Goal: Complete application form

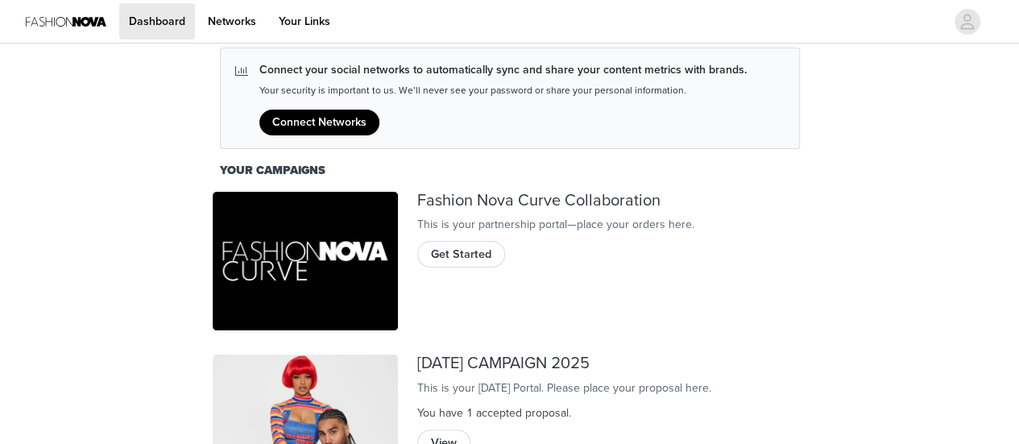
scroll to position [128, 0]
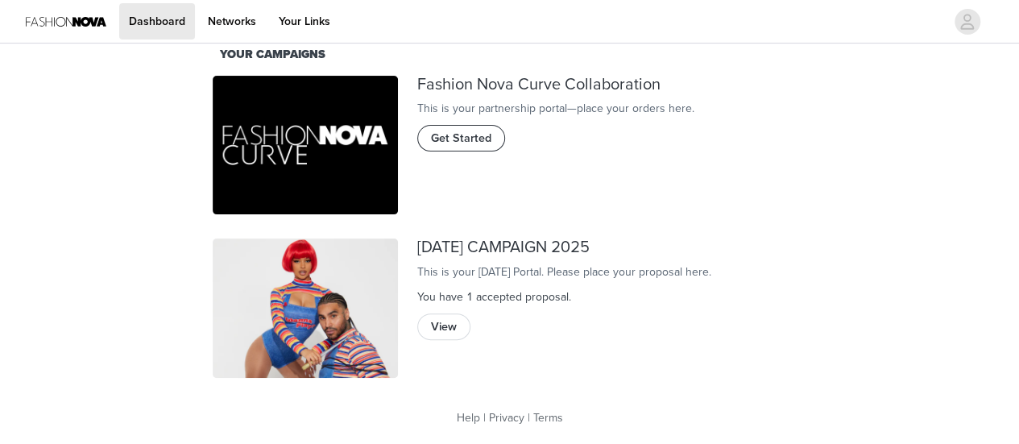
click at [471, 147] on span "Get Started" at bounding box center [461, 139] width 60 height 18
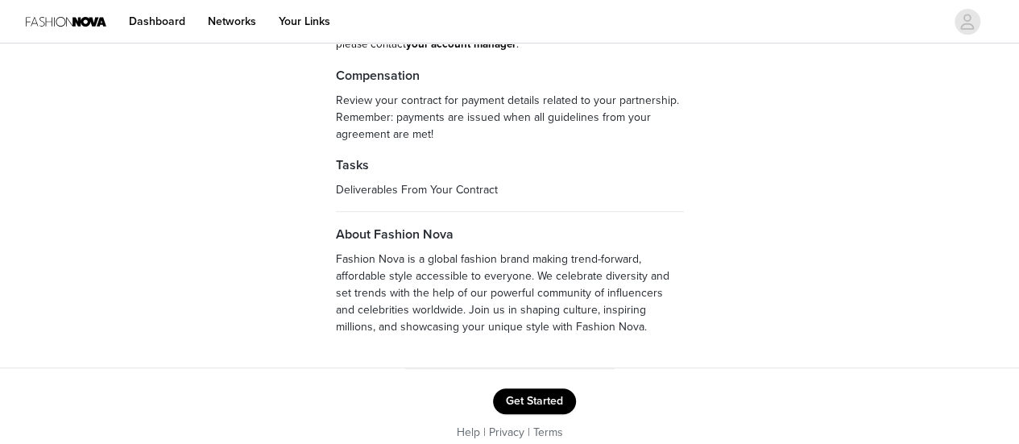
scroll to position [209, 0]
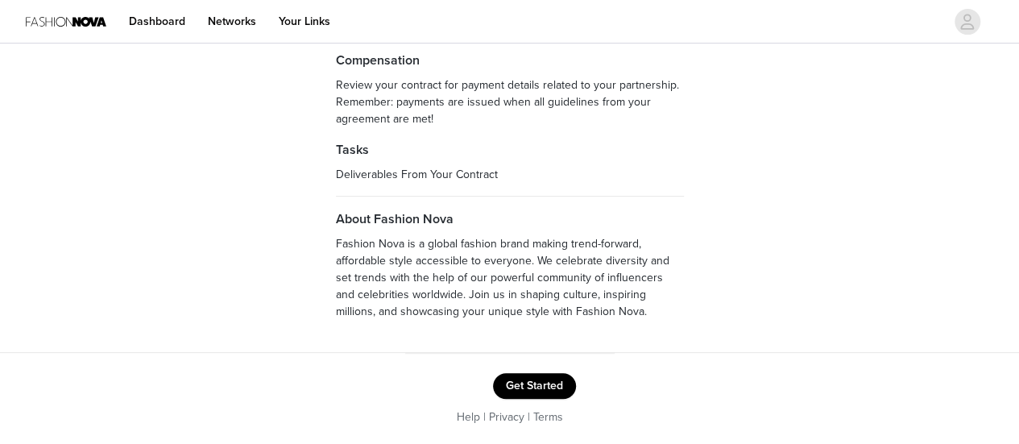
click at [541, 384] on button "Get Started" at bounding box center [534, 386] width 83 height 26
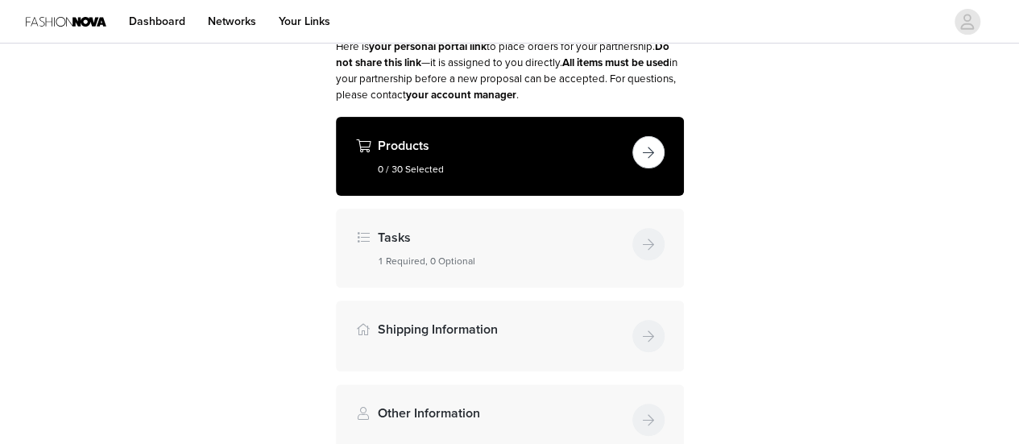
scroll to position [172, 0]
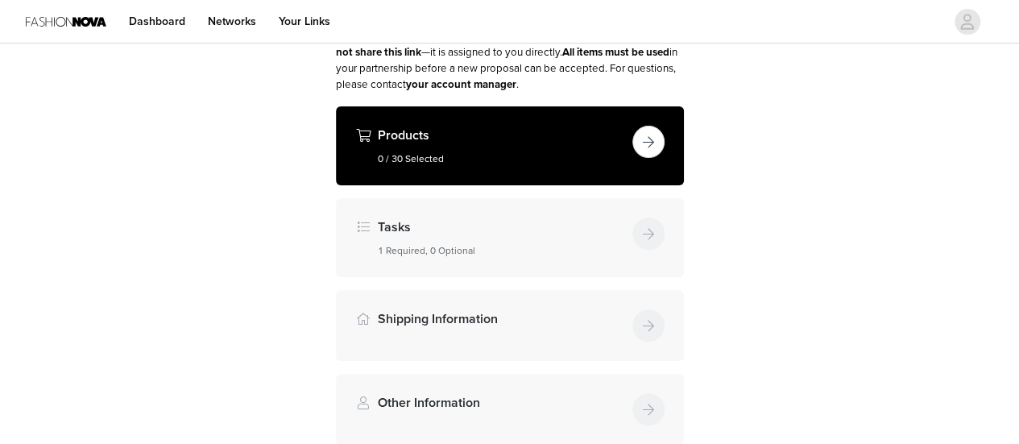
click at [653, 148] on button "button" at bounding box center [649, 142] width 32 height 32
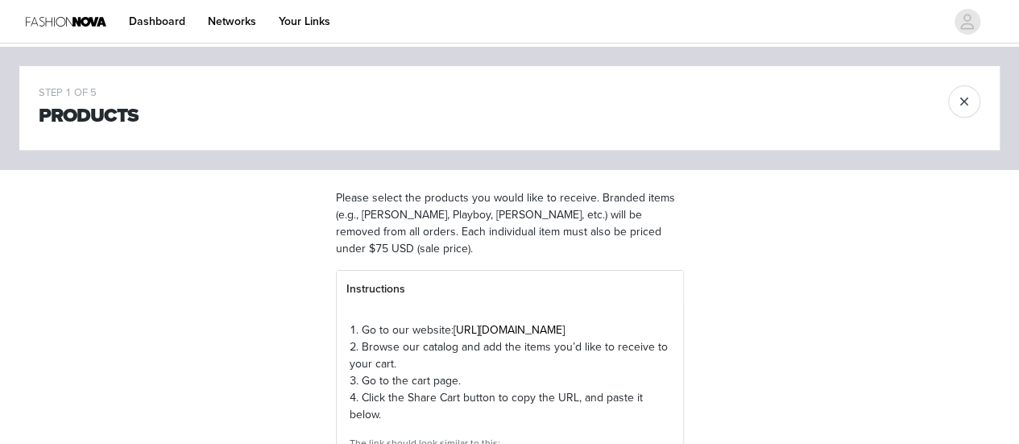
scroll to position [301, 0]
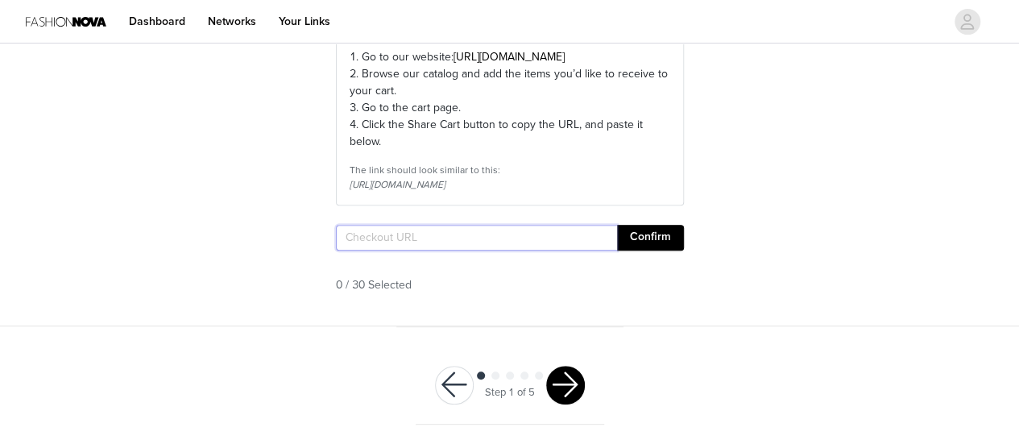
click at [388, 242] on input "text" at bounding box center [476, 238] width 281 height 26
paste input "[URL][DOMAIN_NAME]"
type input "[URL][DOMAIN_NAME]"
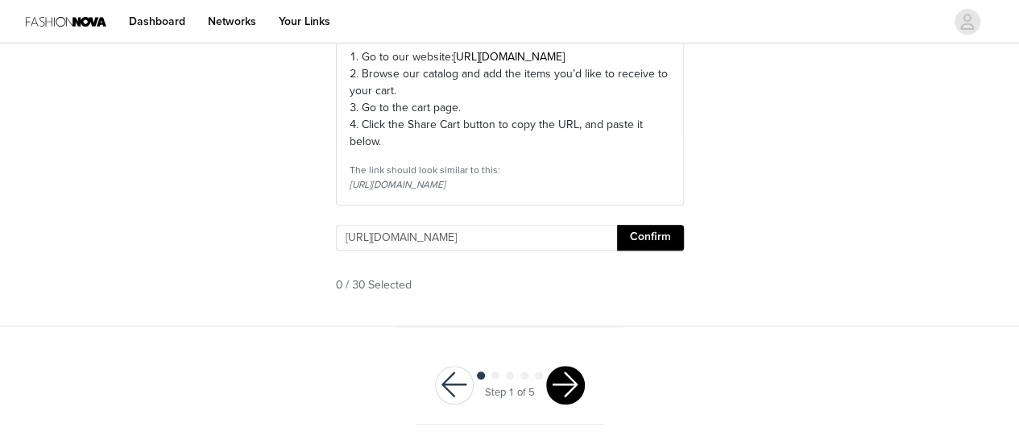
click at [662, 231] on button "Confirm" at bounding box center [650, 238] width 67 height 26
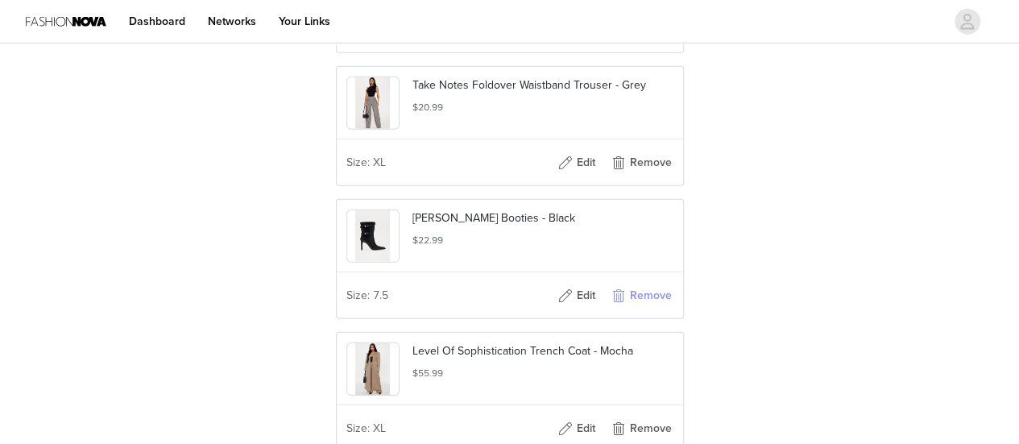
click at [645, 309] on button "Remove" at bounding box center [641, 296] width 64 height 26
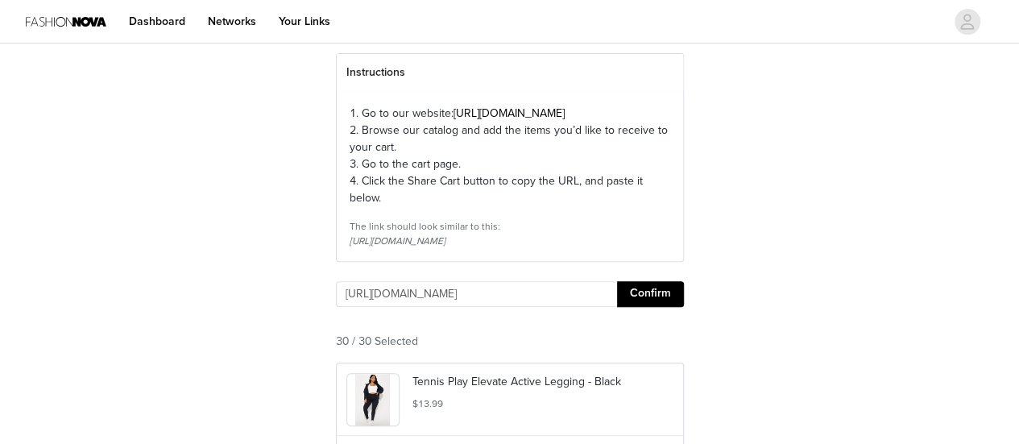
scroll to position [216, 0]
click at [664, 308] on button "Confirm" at bounding box center [650, 295] width 67 height 26
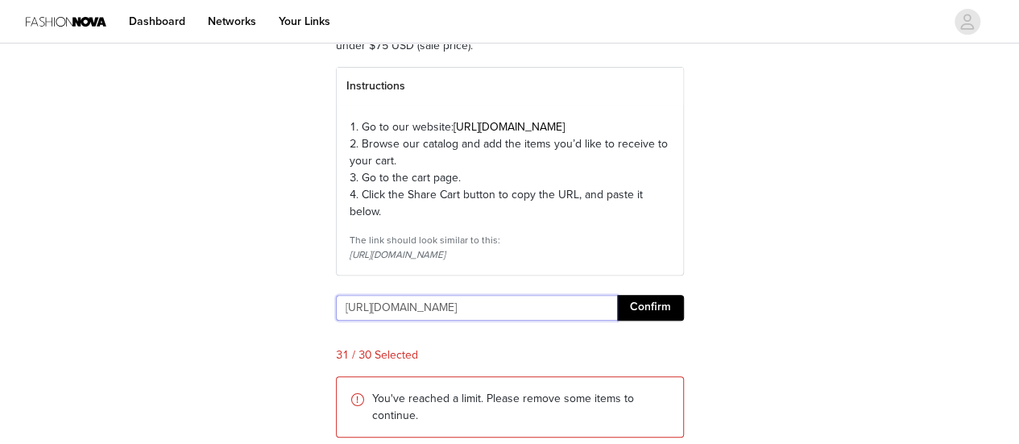
scroll to position [273, 0]
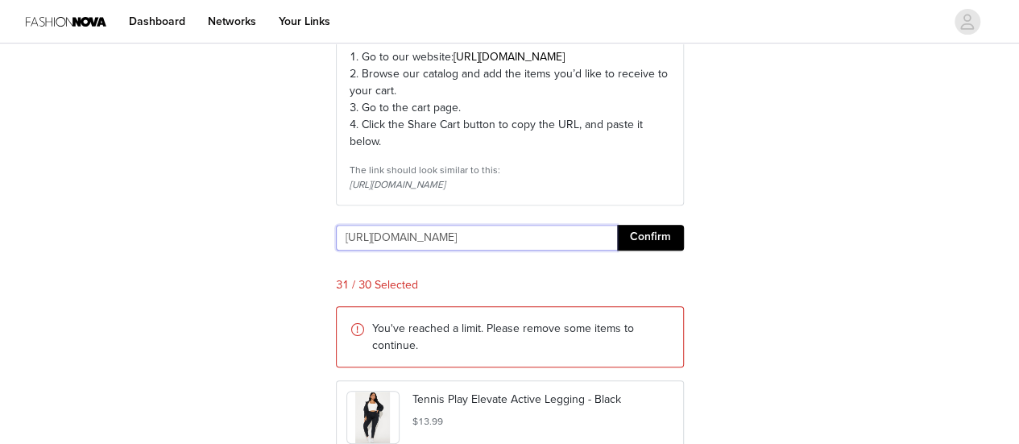
click at [596, 251] on input "[URL][DOMAIN_NAME]" at bounding box center [476, 238] width 281 height 26
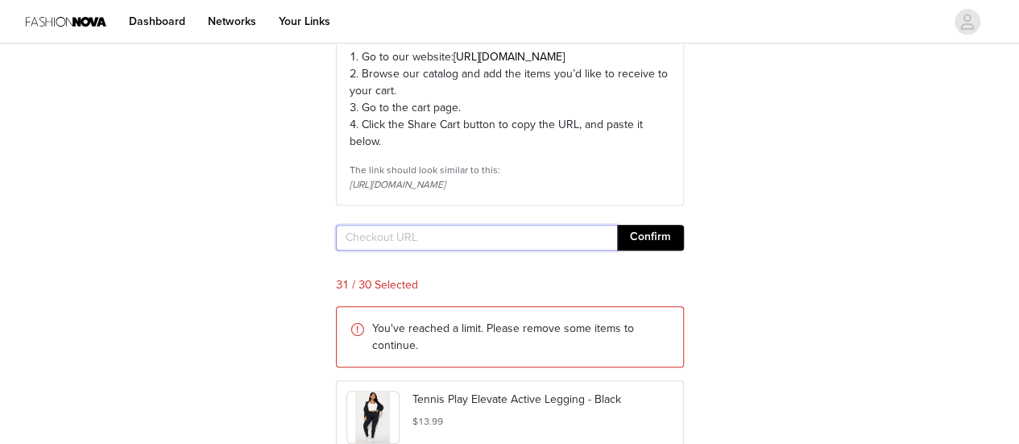
paste input "[URL][DOMAIN_NAME]"
type input "[URL][DOMAIN_NAME]"
click at [649, 251] on button "Confirm" at bounding box center [650, 238] width 67 height 26
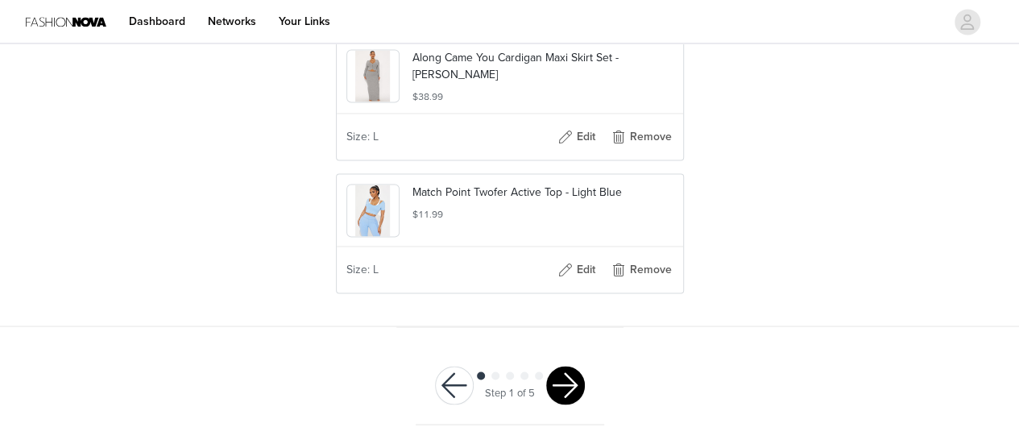
click at [570, 401] on button "button" at bounding box center [565, 385] width 39 height 39
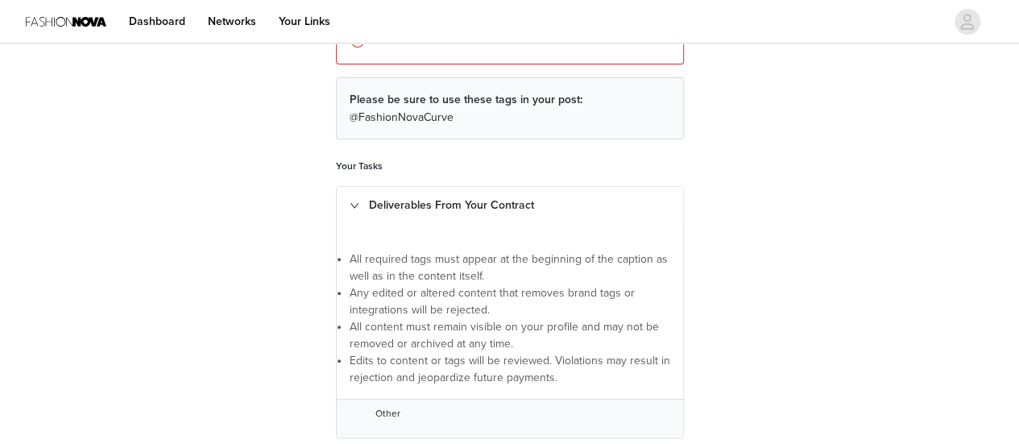
scroll to position [364, 0]
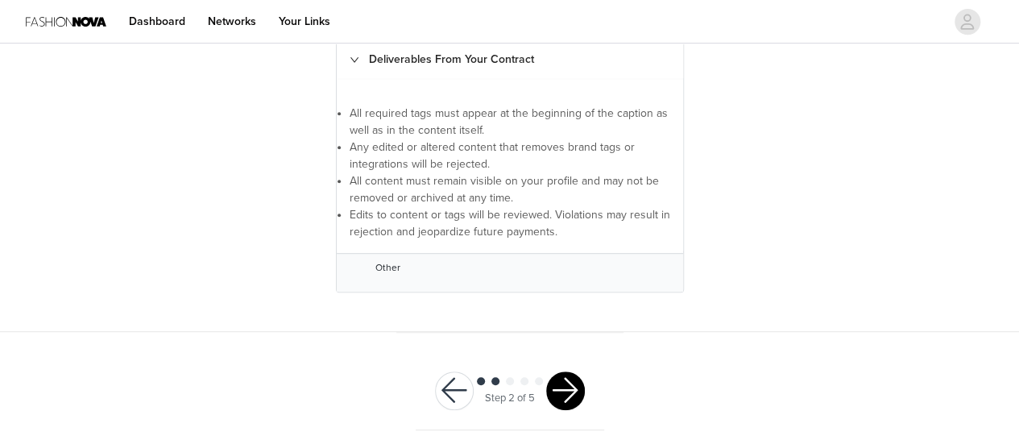
click at [565, 388] on button "button" at bounding box center [565, 391] width 39 height 39
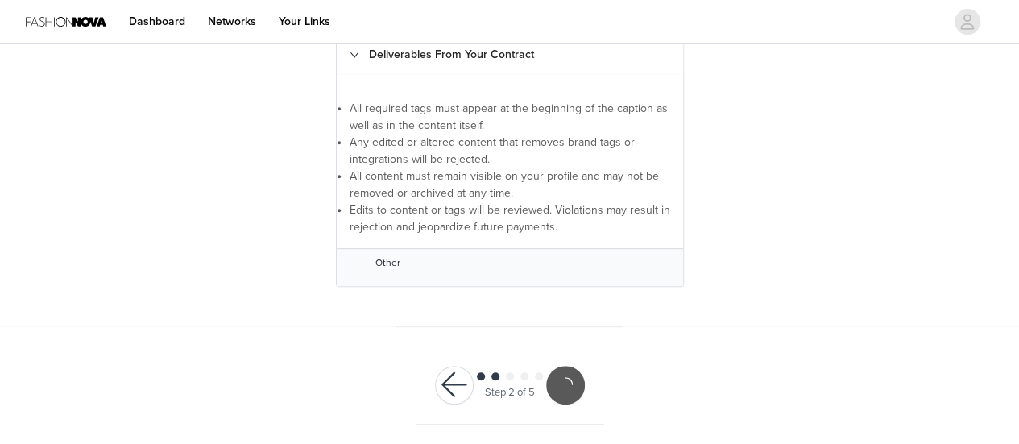
scroll to position [305, 0]
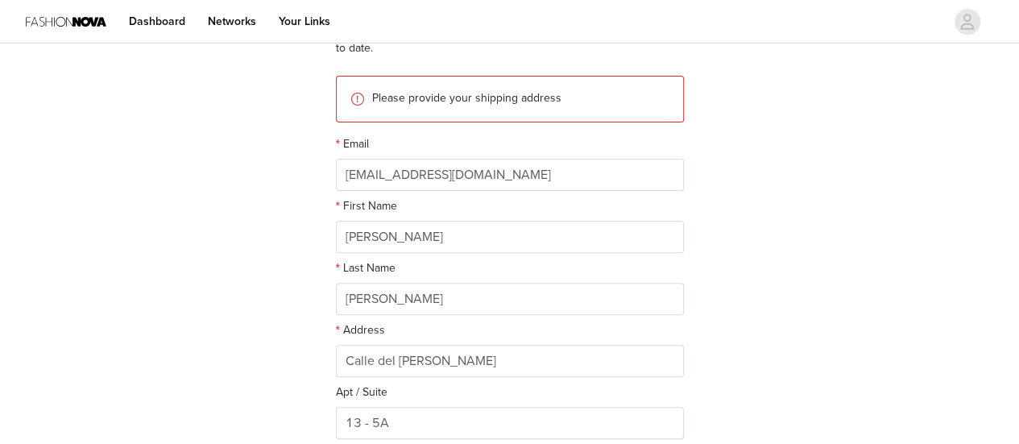
scroll to position [168, 0]
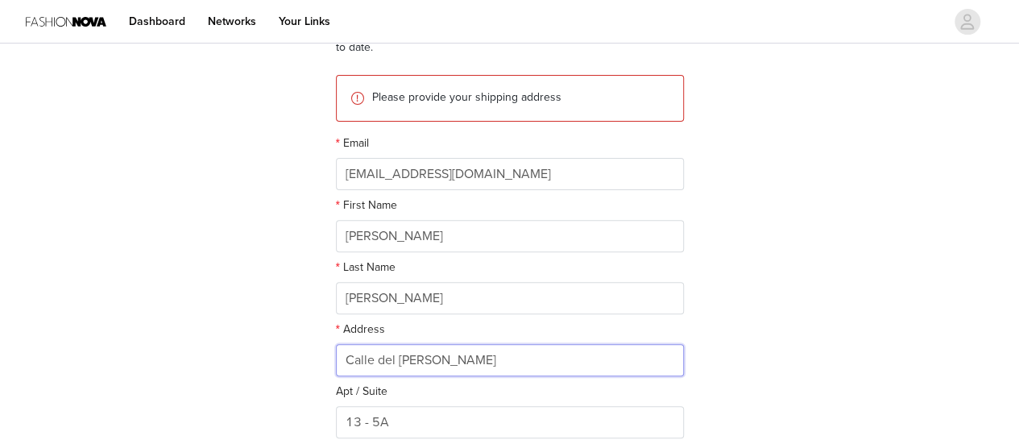
click at [442, 356] on input "Calle del [PERSON_NAME]" at bounding box center [510, 360] width 348 height 32
type input "[STREET_ADDRESS][PERSON_NAME]"
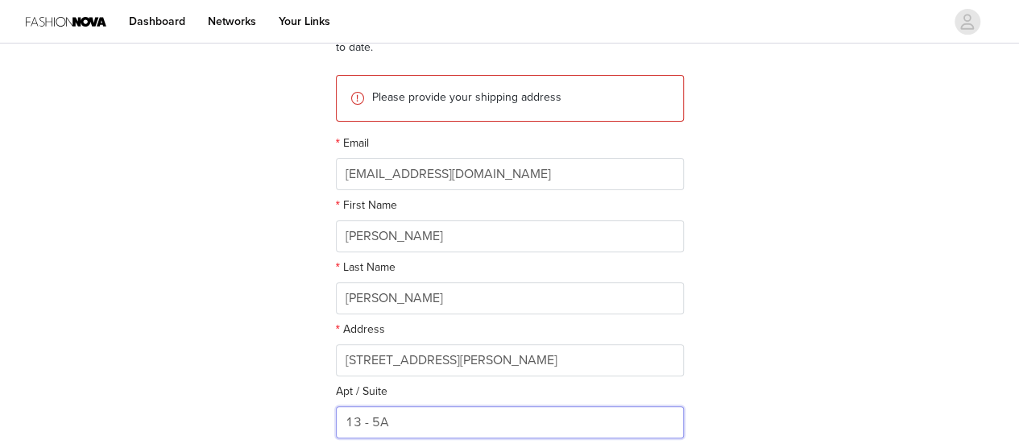
click at [366, 420] on input "13 - 5A" at bounding box center [510, 422] width 348 height 32
click at [348, 420] on input "5A" at bounding box center [510, 422] width 348 height 32
type input "5A"
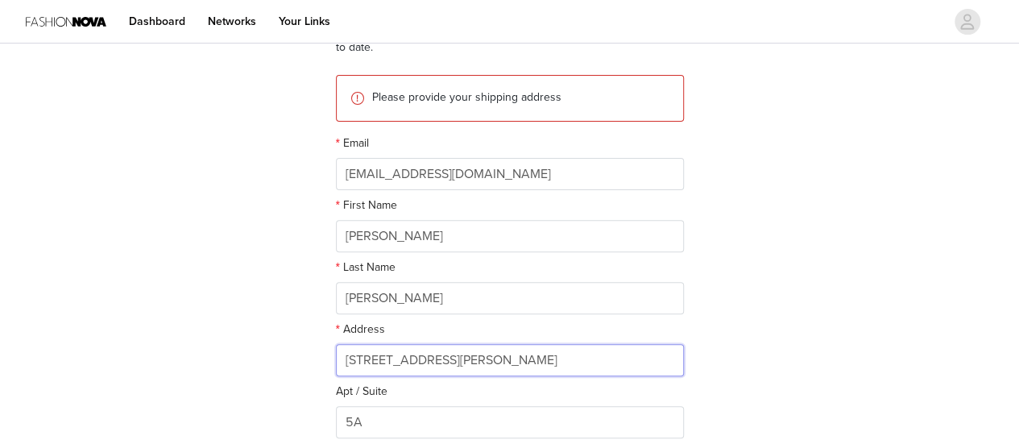
click at [429, 359] on input "[STREET_ADDRESS][PERSON_NAME]" at bounding box center [510, 360] width 348 height 32
type input "[STREET_ADDRESS][PERSON_NAME]"
click at [466, 347] on input "[STREET_ADDRESS][PERSON_NAME]" at bounding box center [510, 360] width 348 height 32
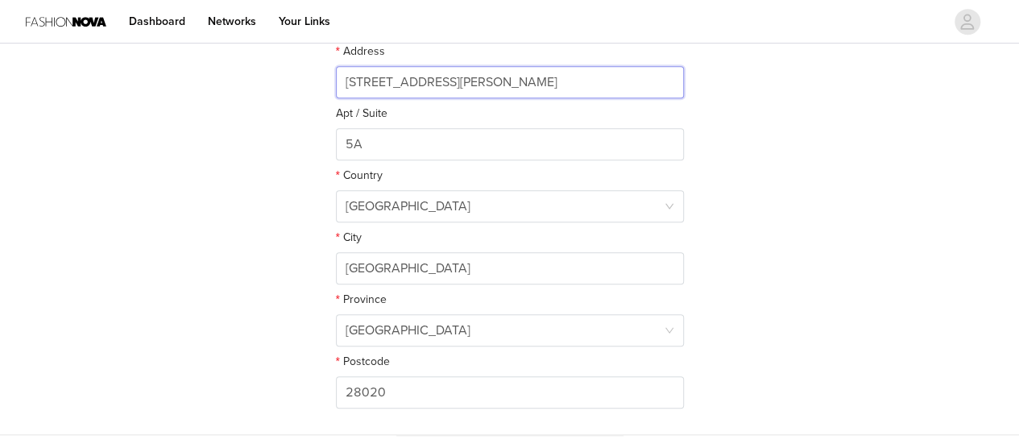
scroll to position [552, 0]
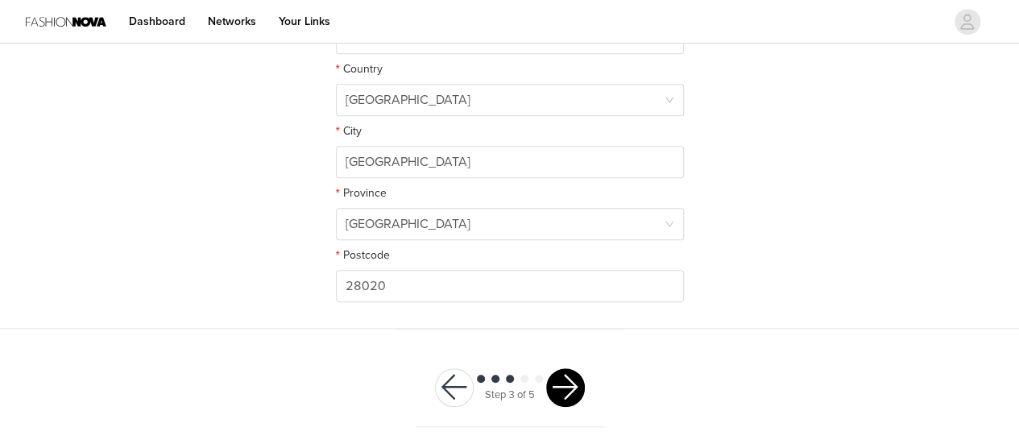
click at [566, 388] on button "button" at bounding box center [565, 387] width 39 height 39
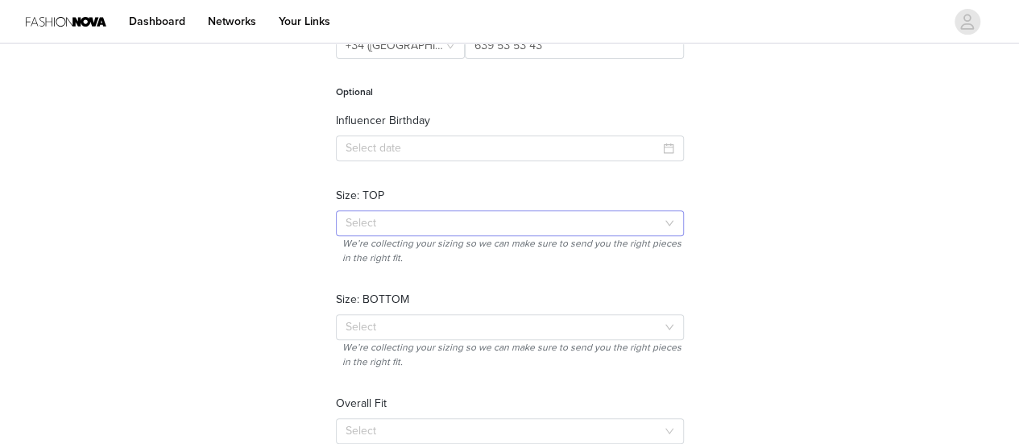
scroll to position [261, 0]
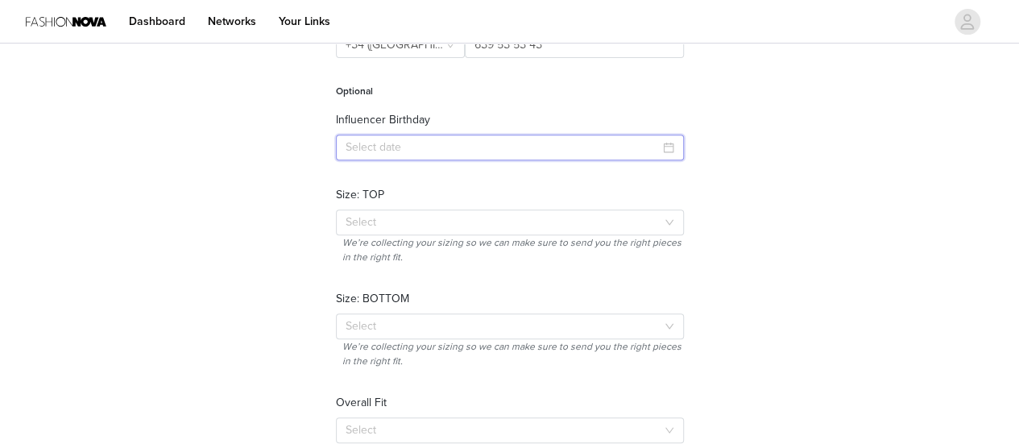
click at [459, 141] on input at bounding box center [510, 148] width 348 height 26
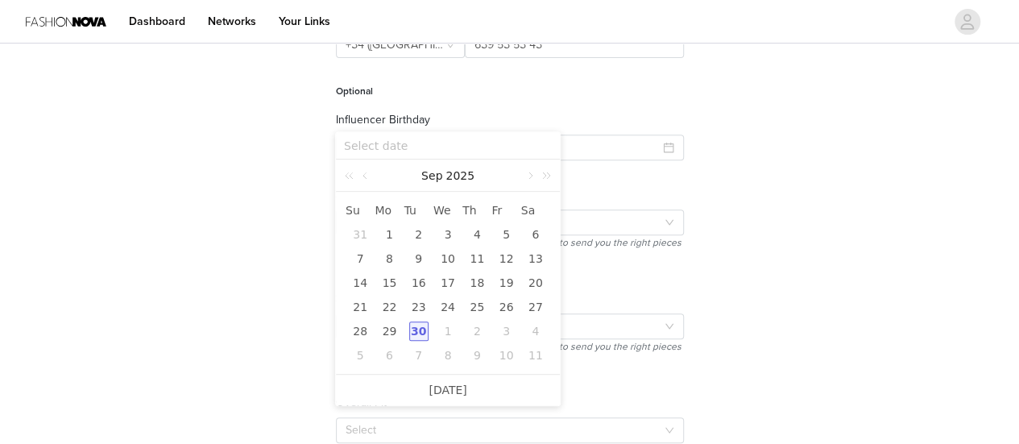
click at [405, 150] on input at bounding box center [448, 146] width 208 height 18
click at [673, 152] on icon "icon: calendar" at bounding box center [668, 147] width 11 height 11
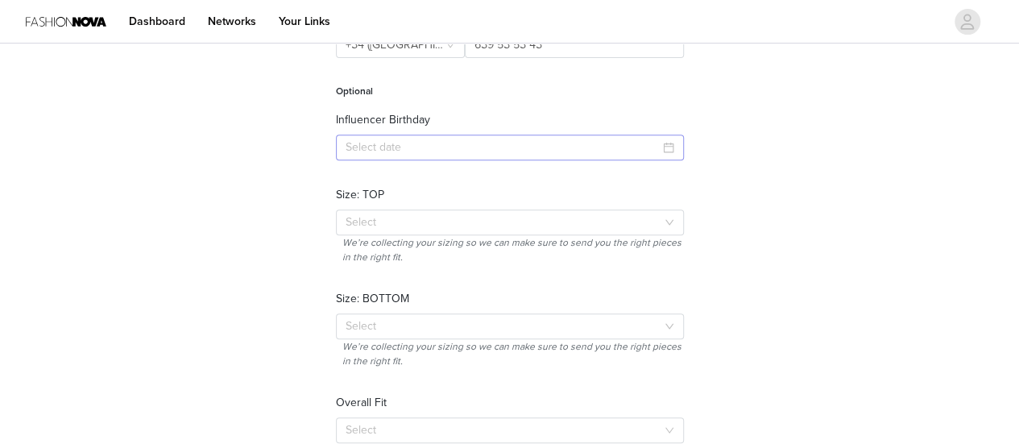
click at [669, 146] on icon "icon: calendar" at bounding box center [668, 147] width 11 height 11
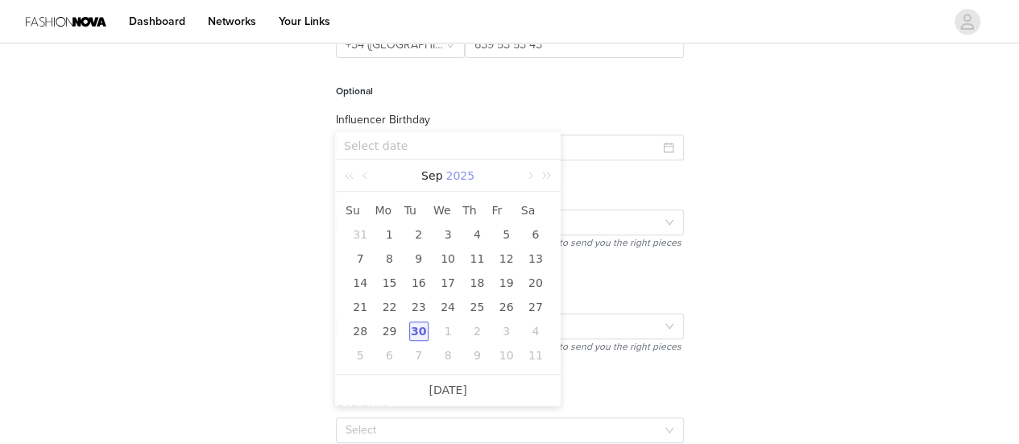
click at [458, 177] on link "2025" at bounding box center [460, 176] width 32 height 32
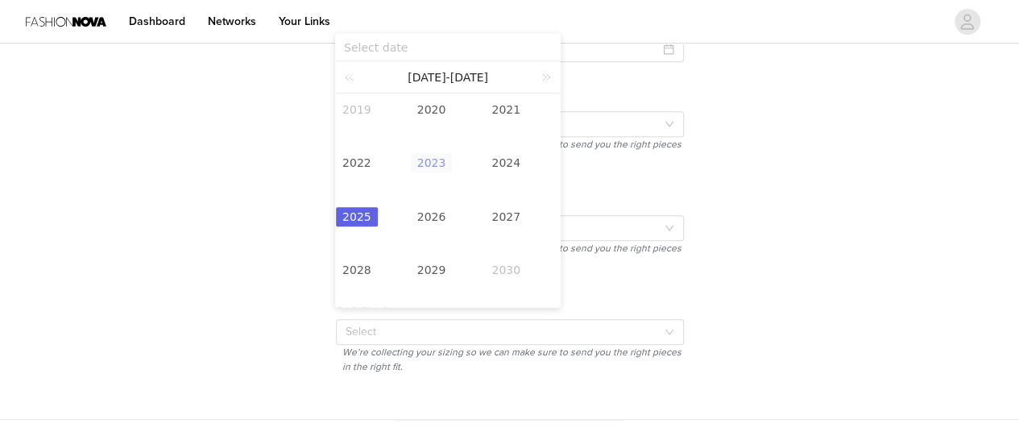
scroll to position [360, 0]
click at [345, 78] on link at bounding box center [352, 75] width 21 height 31
click at [508, 107] on link "2001" at bounding box center [506, 108] width 42 height 19
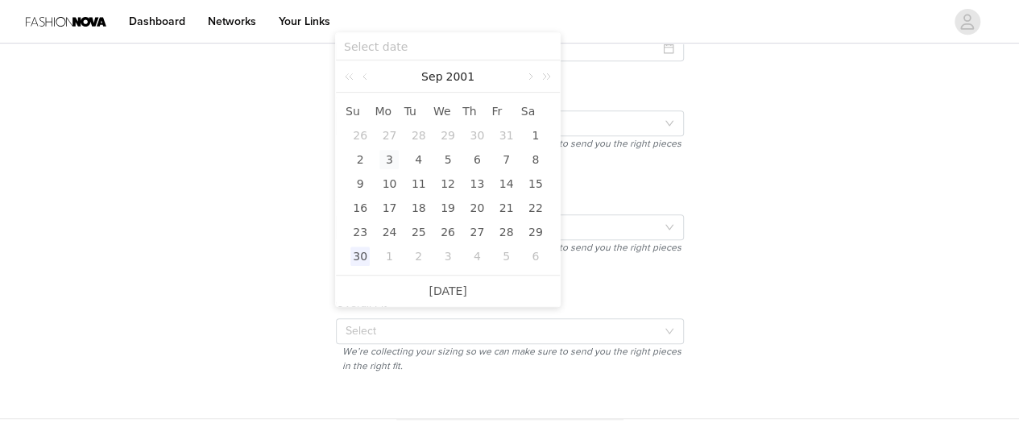
click at [386, 163] on div "3" at bounding box center [389, 159] width 19 height 19
type input "[DATE]"
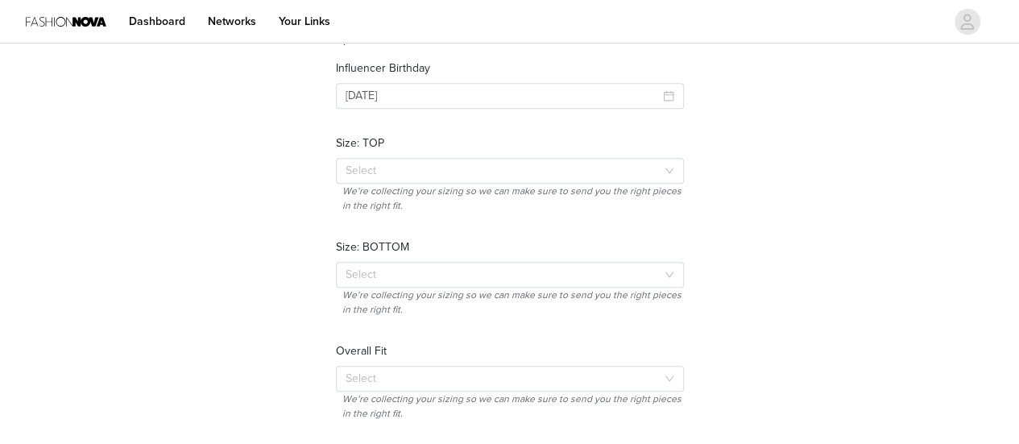
scroll to position [310, 0]
click at [669, 96] on icon "icon: close-circle" at bounding box center [668, 98] width 11 height 11
click at [669, 96] on icon "icon: calendar" at bounding box center [668, 98] width 10 height 10
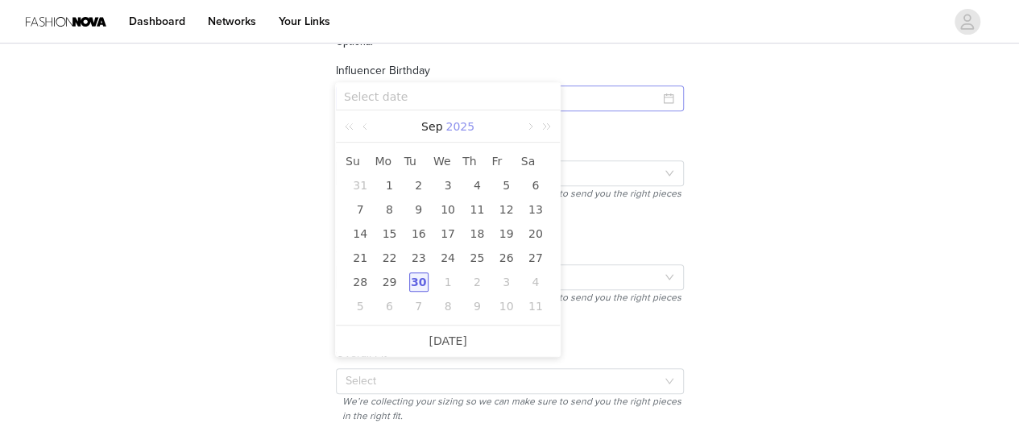
click at [456, 125] on link "2025" at bounding box center [460, 126] width 32 height 32
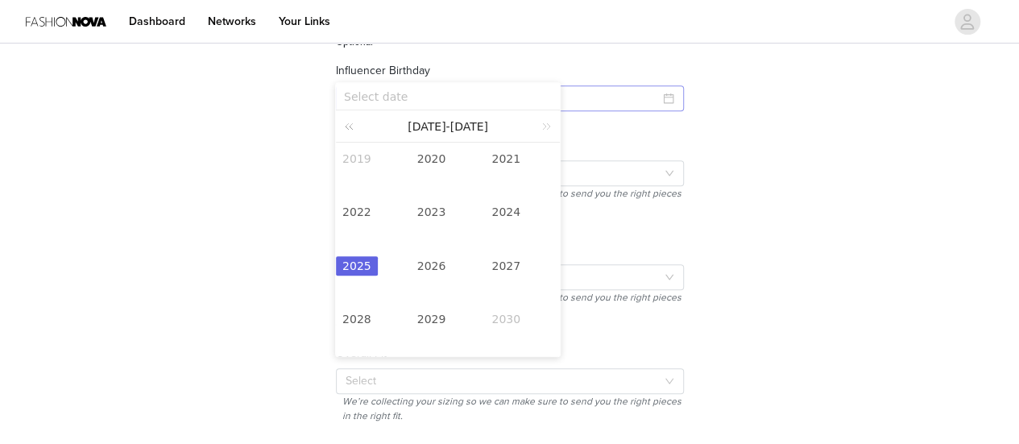
click at [347, 129] on link at bounding box center [352, 125] width 21 height 31
click at [338, 123] on div "[DATE][PHONE_NUMBER][DATE]" at bounding box center [448, 126] width 224 height 32
click at [351, 122] on link at bounding box center [352, 125] width 21 height 31
click at [509, 155] on link "2001" at bounding box center [506, 158] width 42 height 19
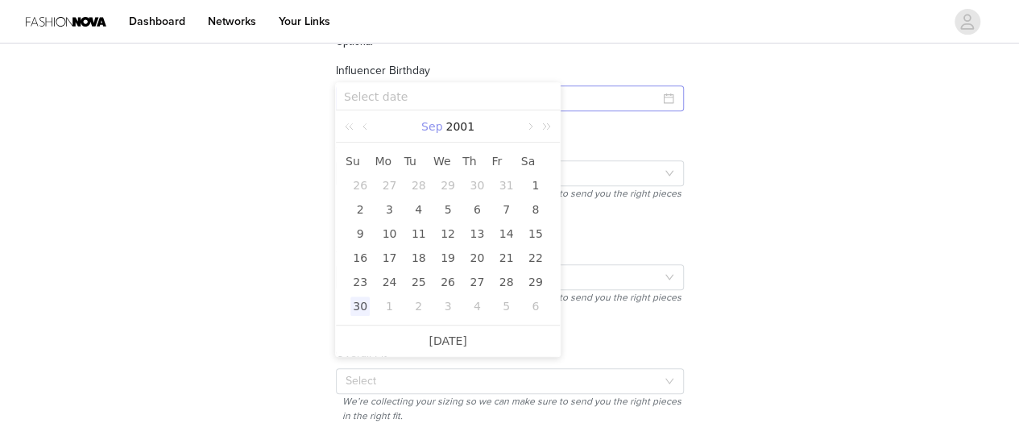
click at [431, 125] on link "Sep" at bounding box center [432, 126] width 24 height 32
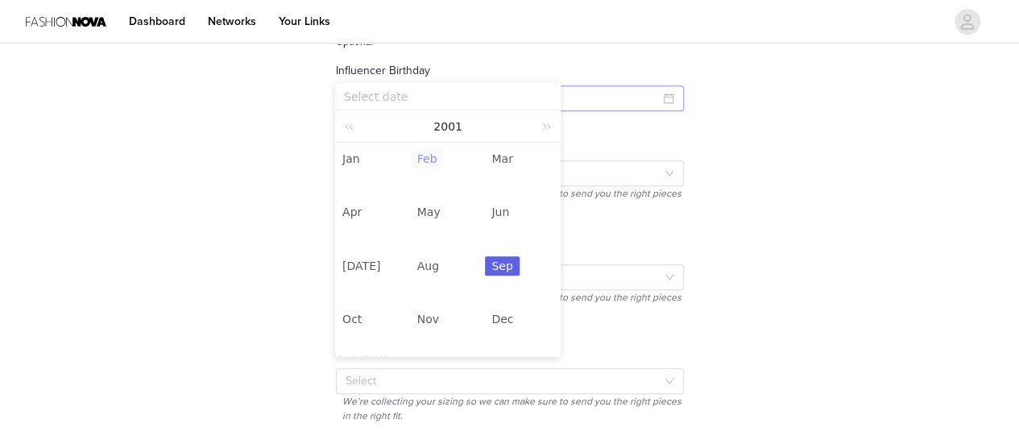
click at [430, 160] on link "Feb" at bounding box center [427, 158] width 33 height 19
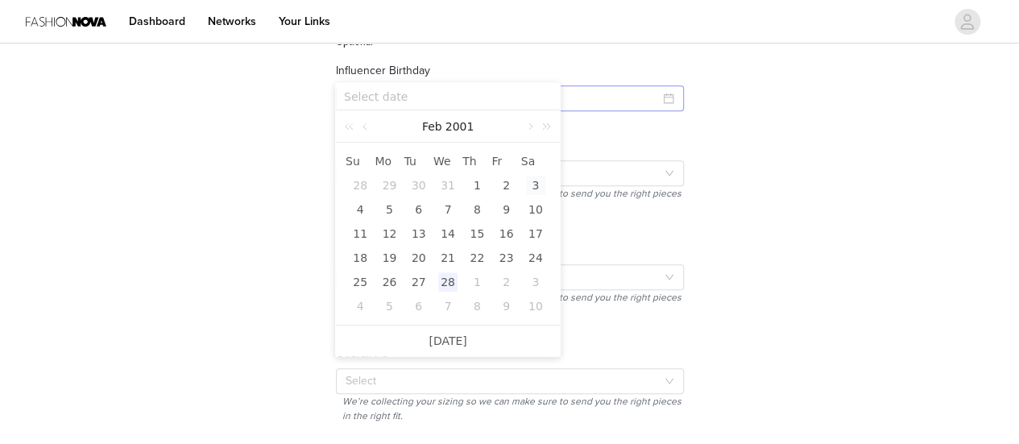
click at [537, 188] on div "3" at bounding box center [535, 185] width 19 height 19
type input "[DATE]"
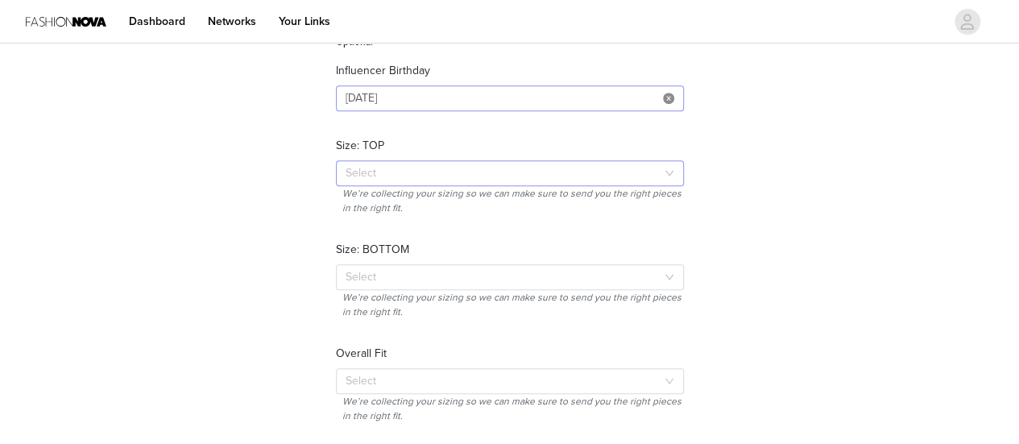
click at [437, 171] on div "Select" at bounding box center [501, 173] width 311 height 16
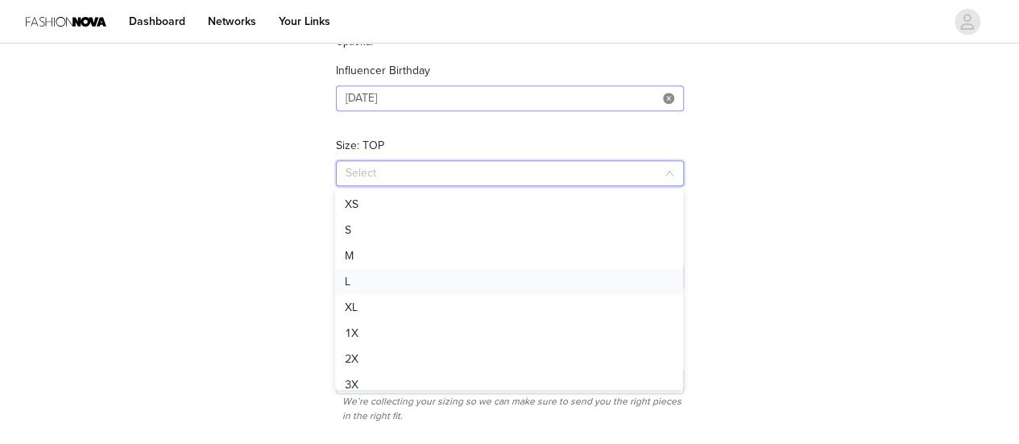
click at [440, 273] on li "L" at bounding box center [509, 282] width 348 height 26
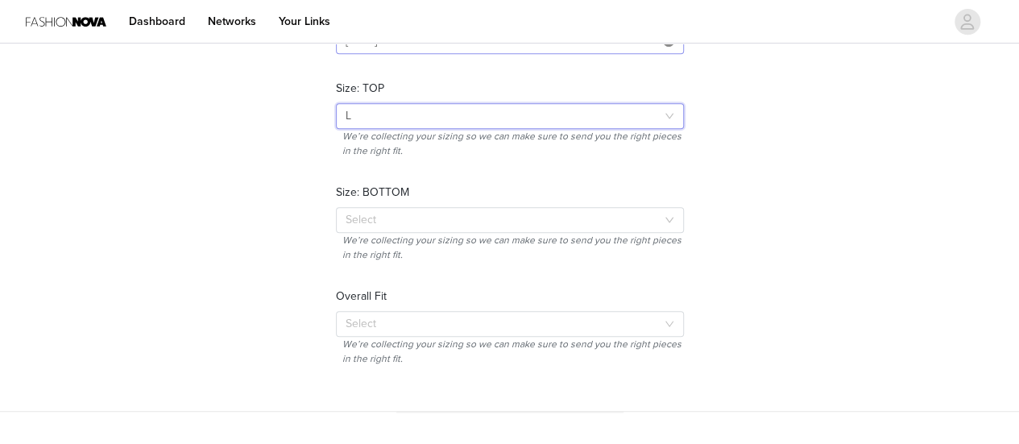
scroll to position [369, 0]
click at [467, 222] on div "Select" at bounding box center [501, 218] width 311 height 16
click at [593, 176] on form "Required Phone Number +1 ([GEOGRAPHIC_DATA]) +34 ([GEOGRAPHIC_DATA]) 639 53 53 …" at bounding box center [510, 121] width 348 height 497
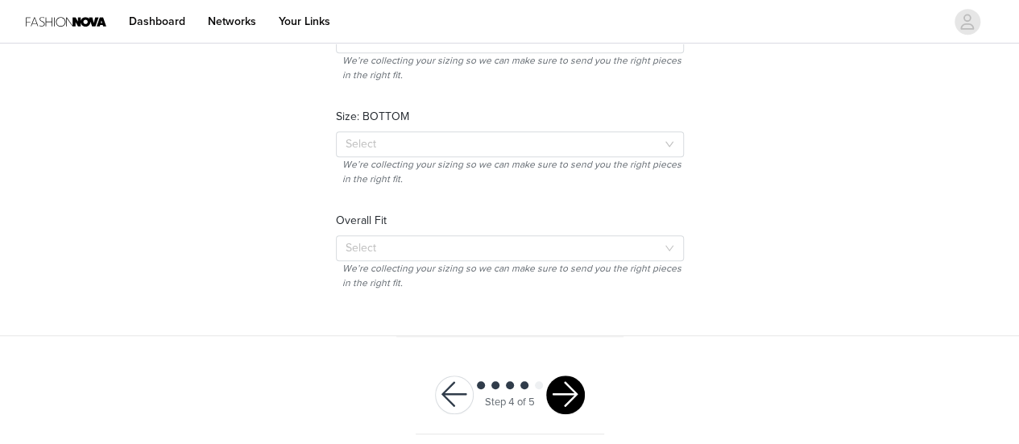
scroll to position [450, 0]
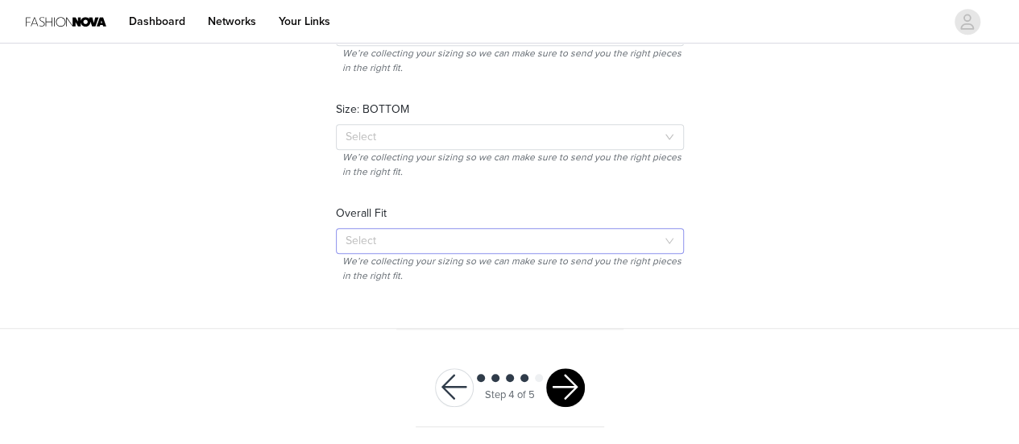
click at [538, 233] on div "Select" at bounding box center [501, 241] width 311 height 16
click at [530, 294] on li "True To Size" at bounding box center [509, 298] width 348 height 26
click at [570, 388] on button "button" at bounding box center [565, 387] width 39 height 39
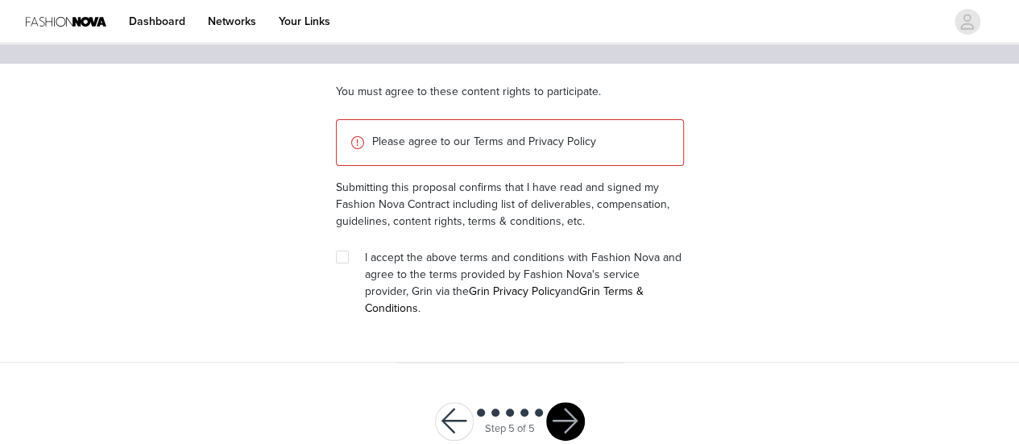
scroll to position [107, 0]
click at [340, 252] on input "checkbox" at bounding box center [341, 255] width 11 height 11
checkbox input "true"
click at [574, 401] on button "button" at bounding box center [565, 420] width 39 height 39
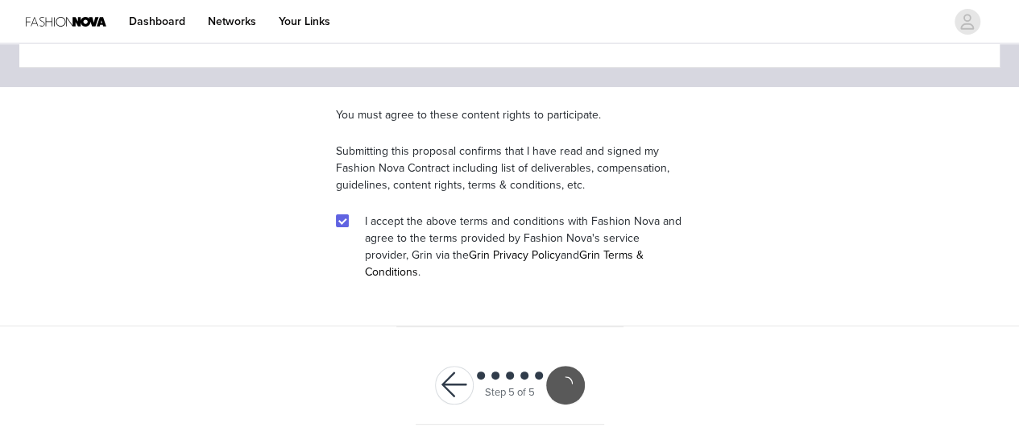
scroll to position [64, 0]
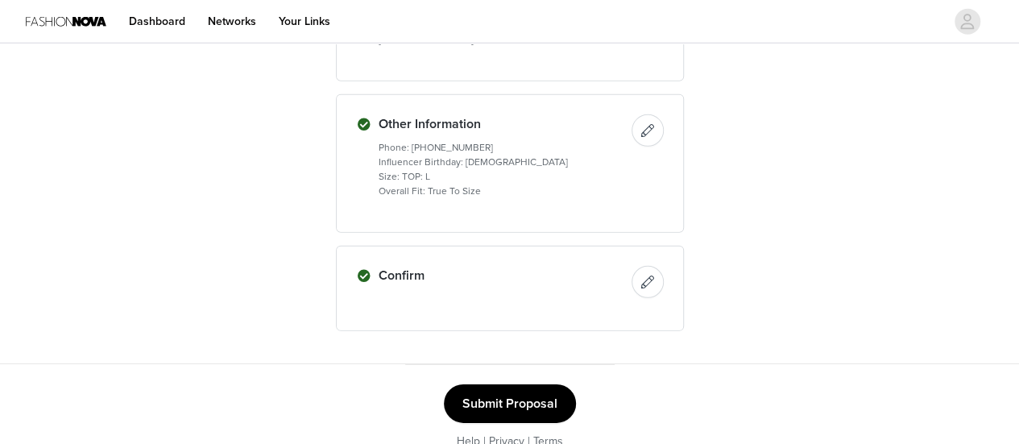
scroll to position [2323, 0]
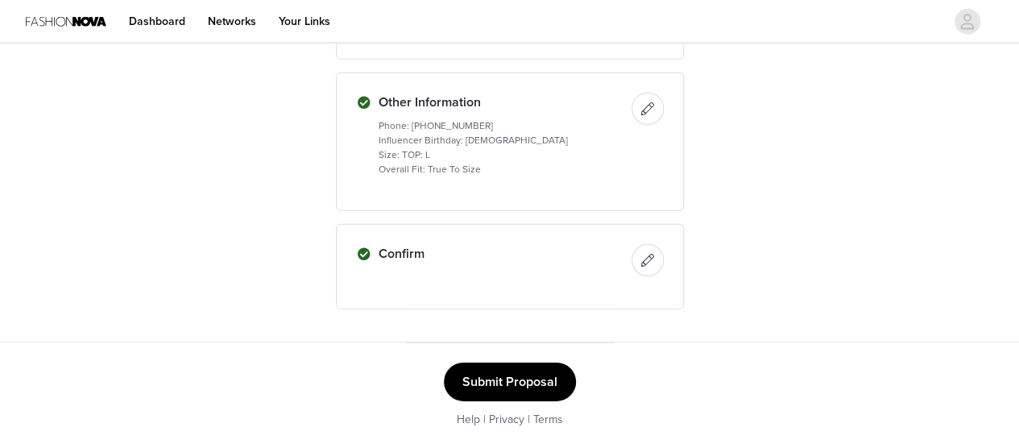
click at [529, 373] on button "Submit Proposal" at bounding box center [510, 382] width 132 height 39
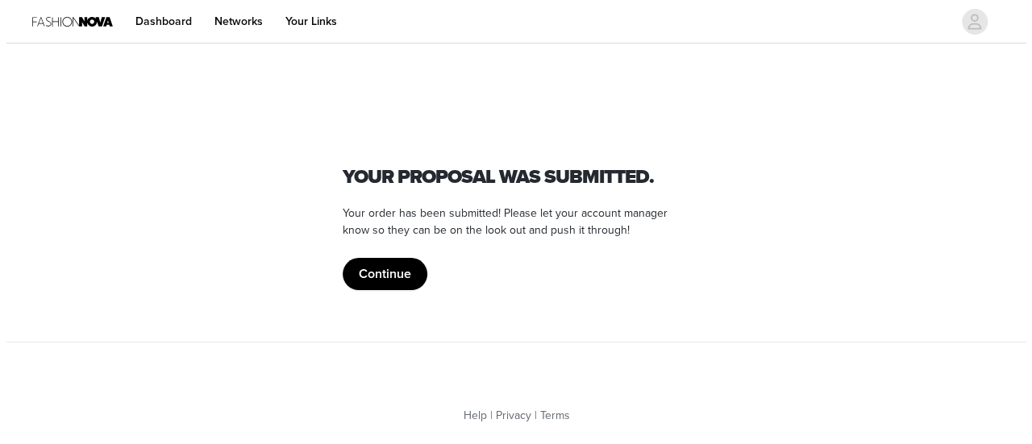
scroll to position [0, 0]
click at [385, 276] on button "Continue" at bounding box center [384, 274] width 85 height 32
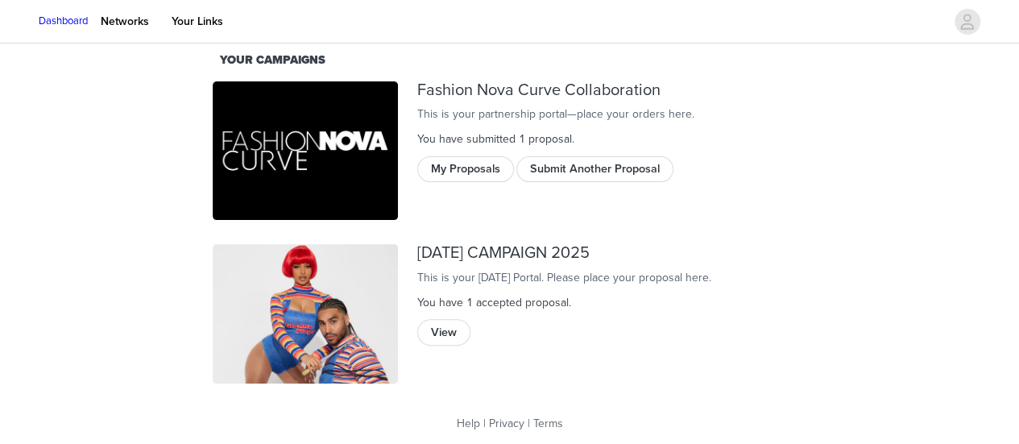
scroll to position [128, 0]
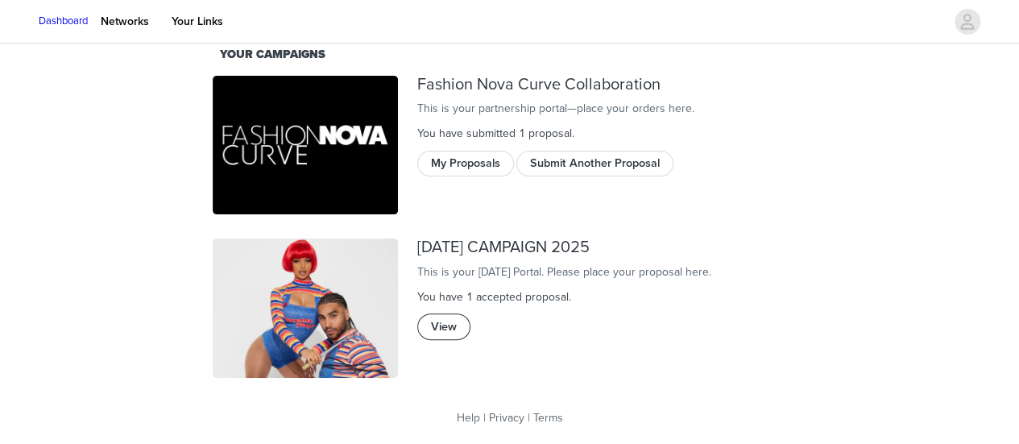
click at [452, 339] on button "View" at bounding box center [443, 326] width 53 height 26
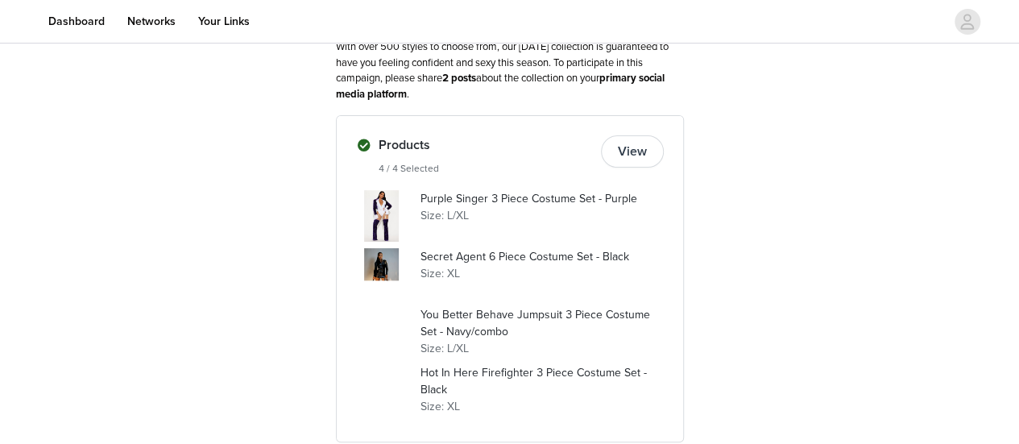
scroll to position [134, 0]
